Goal: Information Seeking & Learning: Learn about a topic

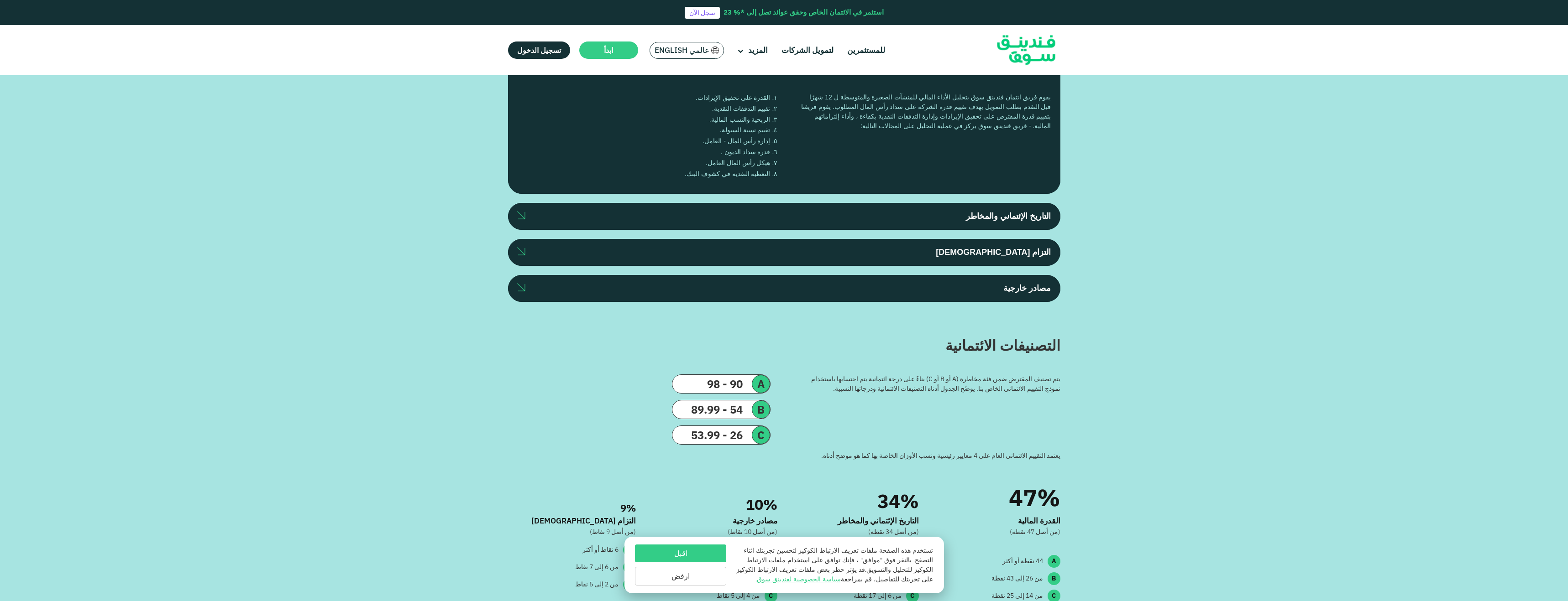
scroll to position [1554, 0]
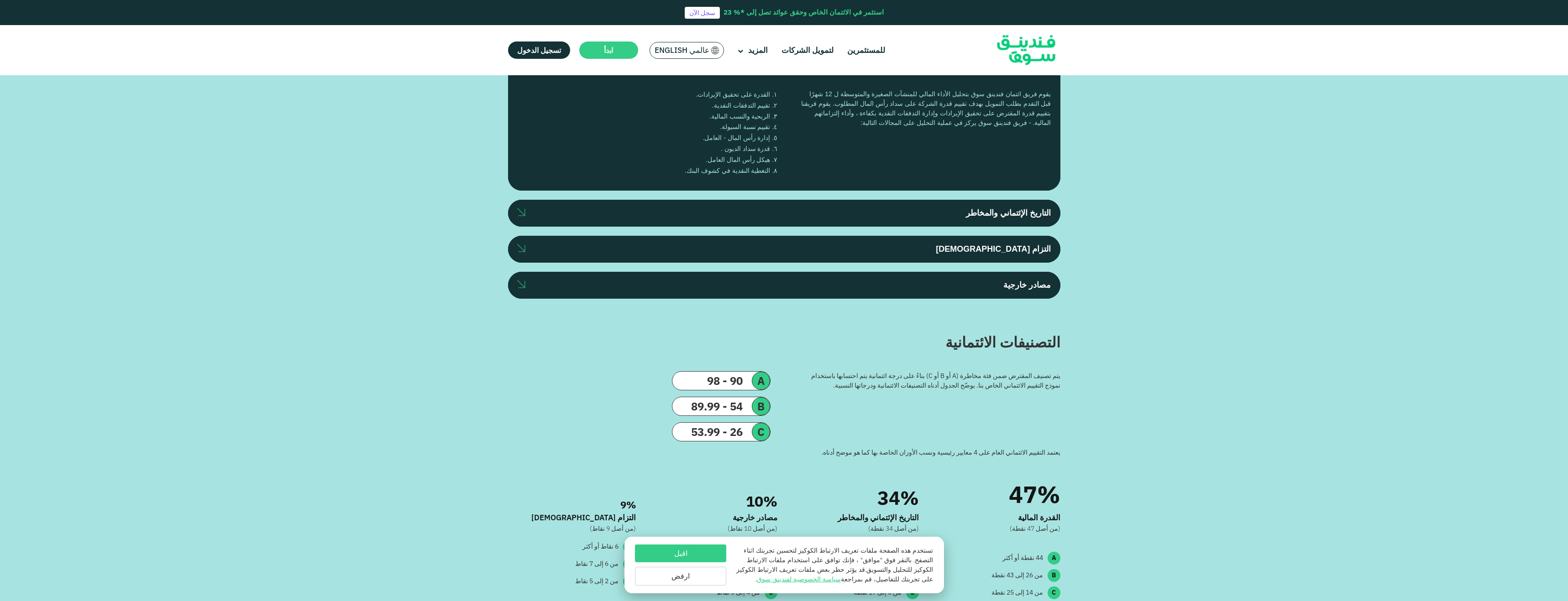
type tc-range-slider "590000"
drag, startPoint x: 1025, startPoint y: 331, endPoint x: 955, endPoint y: 333, distance: 70.0
click at [955, 57] on div "amount slider" at bounding box center [954, 49] width 16 height 16
type tc-range-slider "2"
drag, startPoint x: 758, startPoint y: 333, endPoint x: 844, endPoint y: 343, distance: 86.6
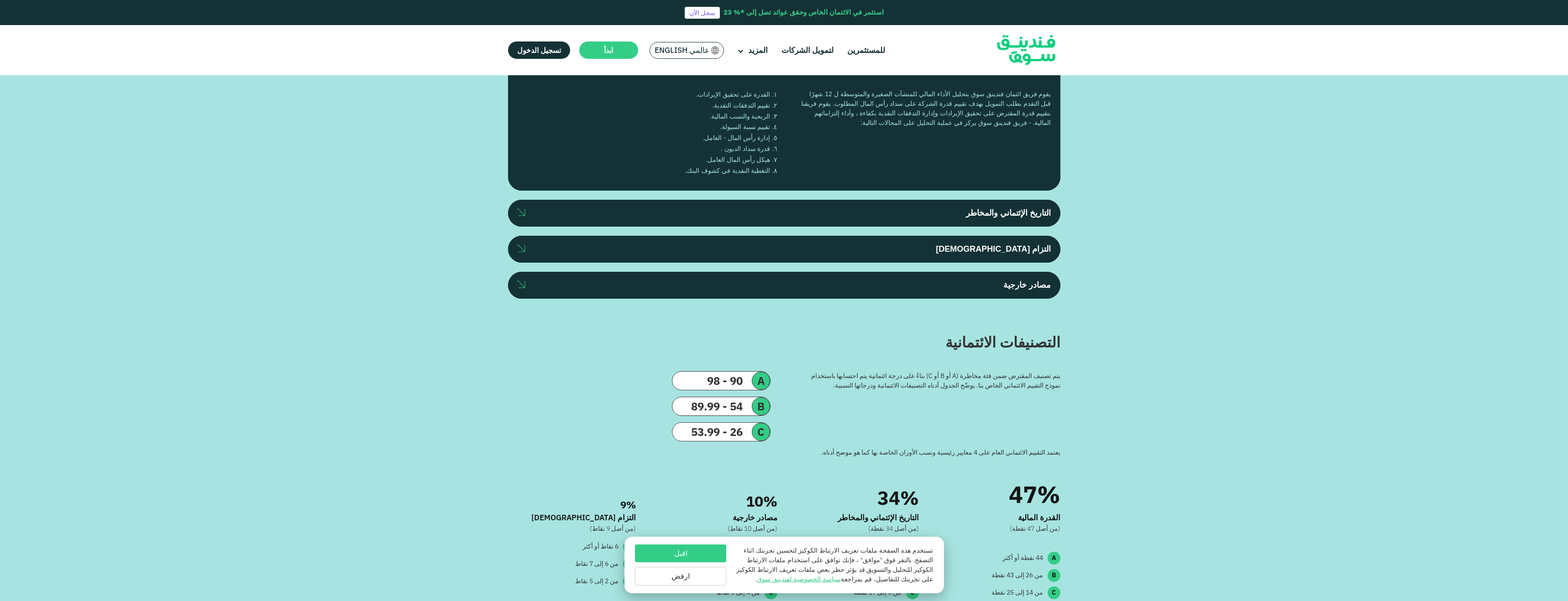
click at [844, 64] on div "مدة الاستثمار سنتين" at bounding box center [797, 36] width 156 height 54
type tc-range-slider "100000"
drag, startPoint x: 957, startPoint y: 333, endPoint x: 1024, endPoint y: 340, distance: 67.4
click at [1024, 57] on div "amount slider" at bounding box center [1024, 49] width 16 height 16
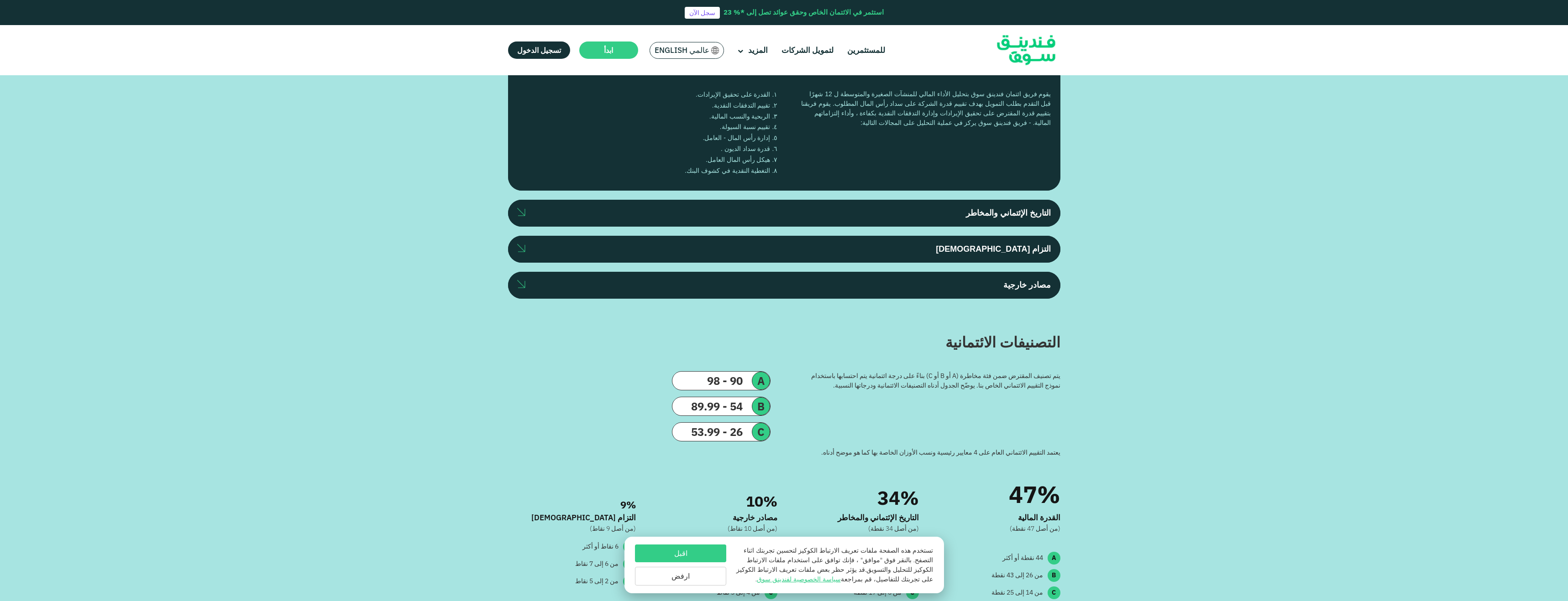
radio input "true"
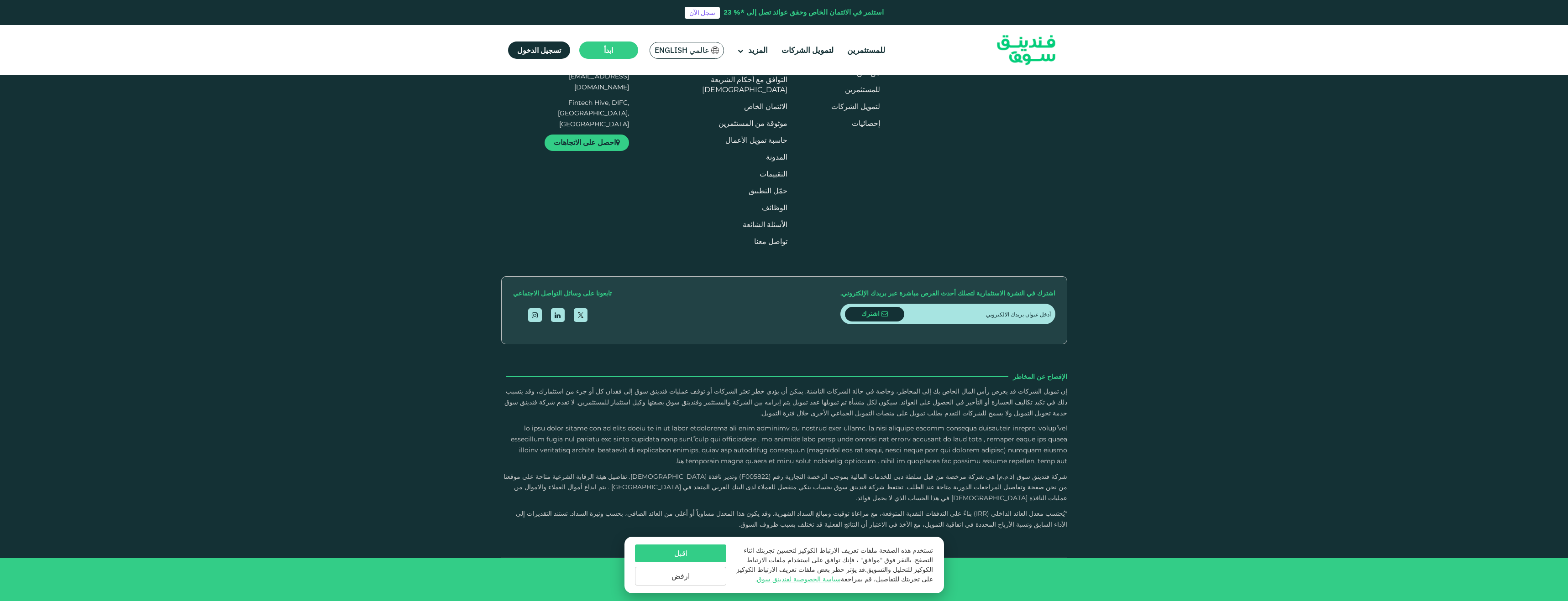
scroll to position [2343, 0]
click at [684, 578] on button "ارفض" at bounding box center [681, 576] width 91 height 19
